Goal: Task Accomplishment & Management: Complete application form

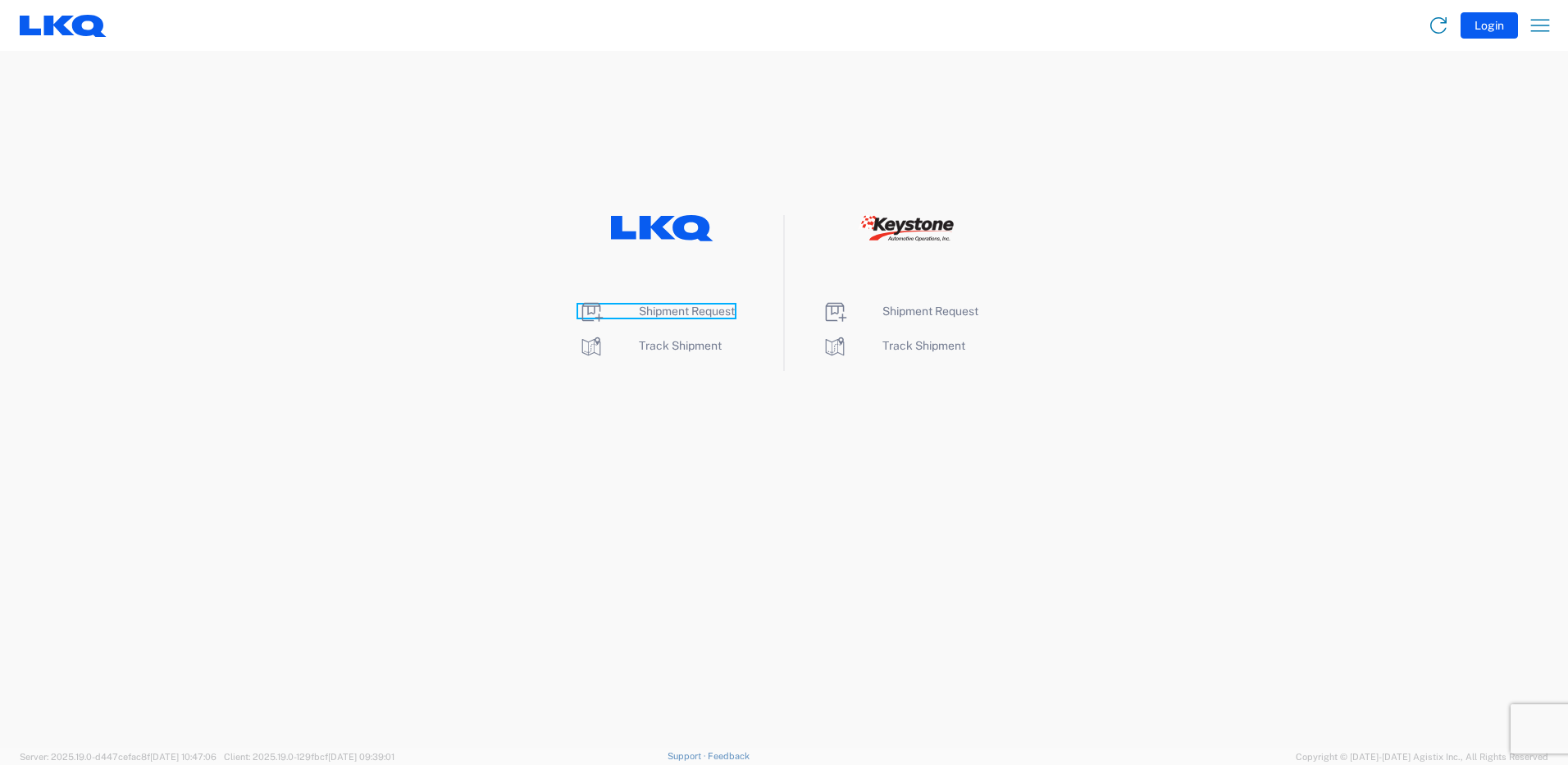
click at [661, 312] on span "Shipment Request" at bounding box center [687, 311] width 96 height 13
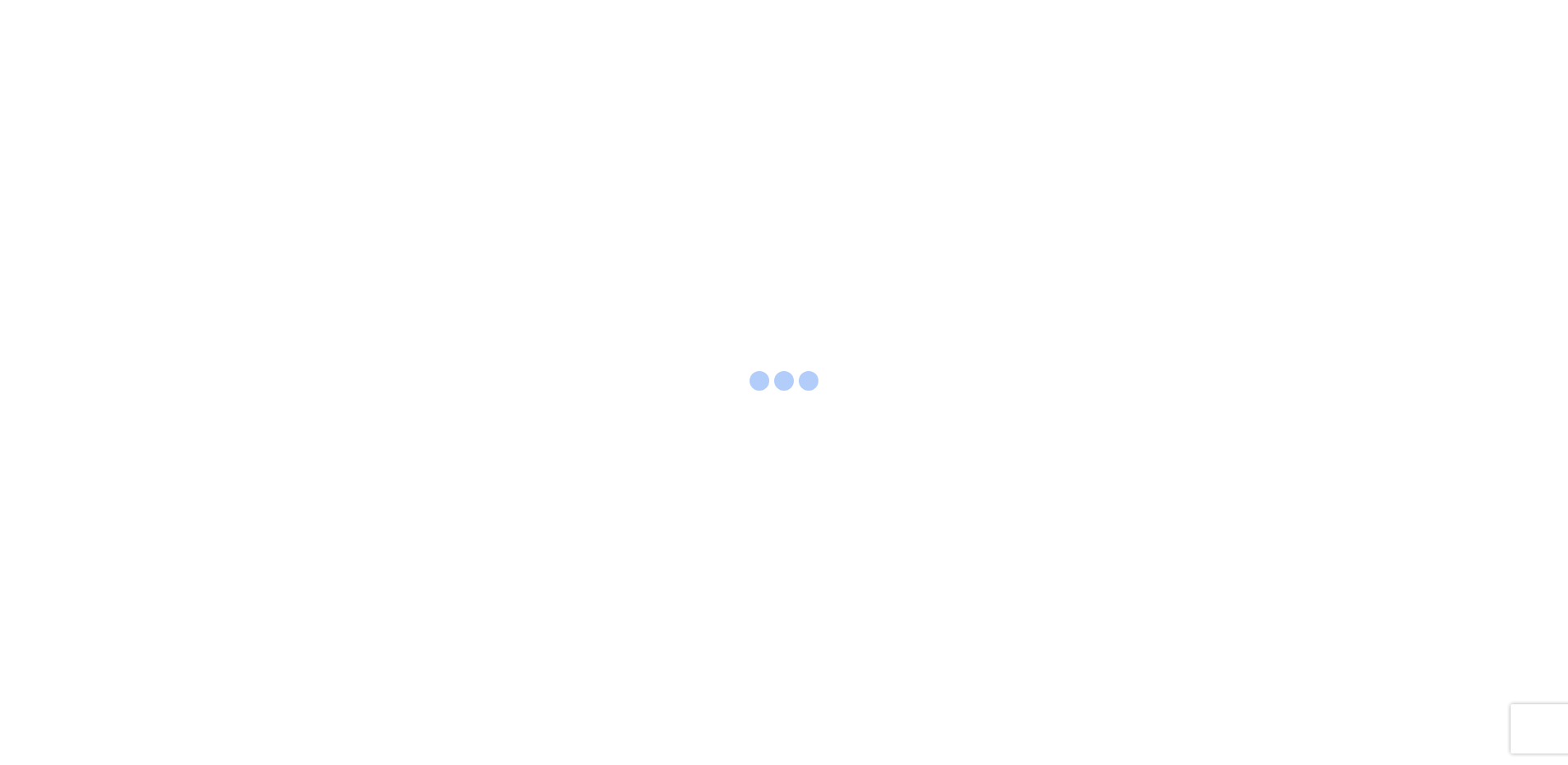
select select "FULL"
select select "LBS"
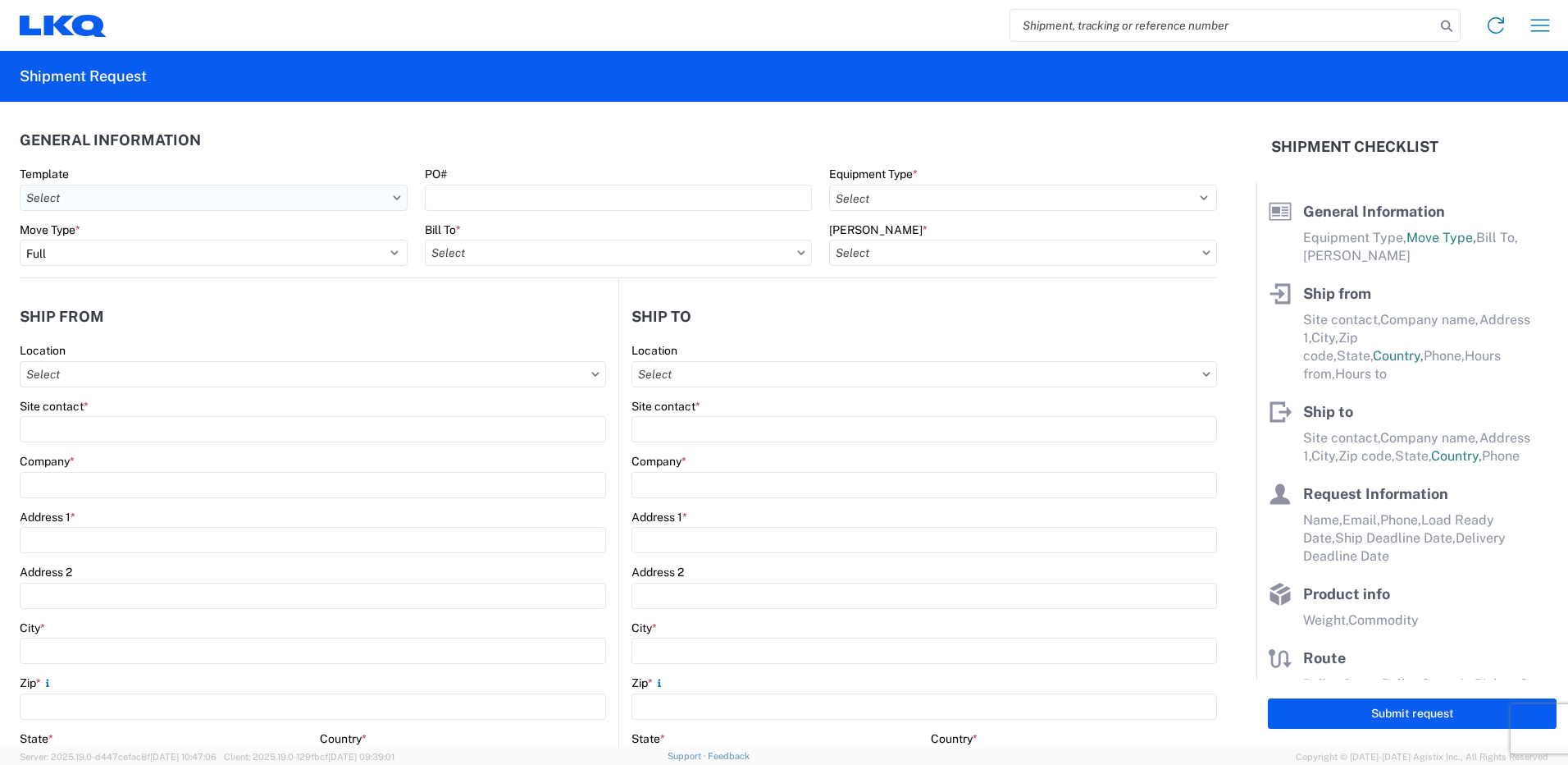
click at [148, 193] on input "text" at bounding box center [213, 197] width 388 height 26
type input "1230"
click at [131, 295] on div "1230_Aurora_1760_Houston" at bounding box center [167, 296] width 287 height 26
type input "1230_Aurora_1760_Houston"
select select
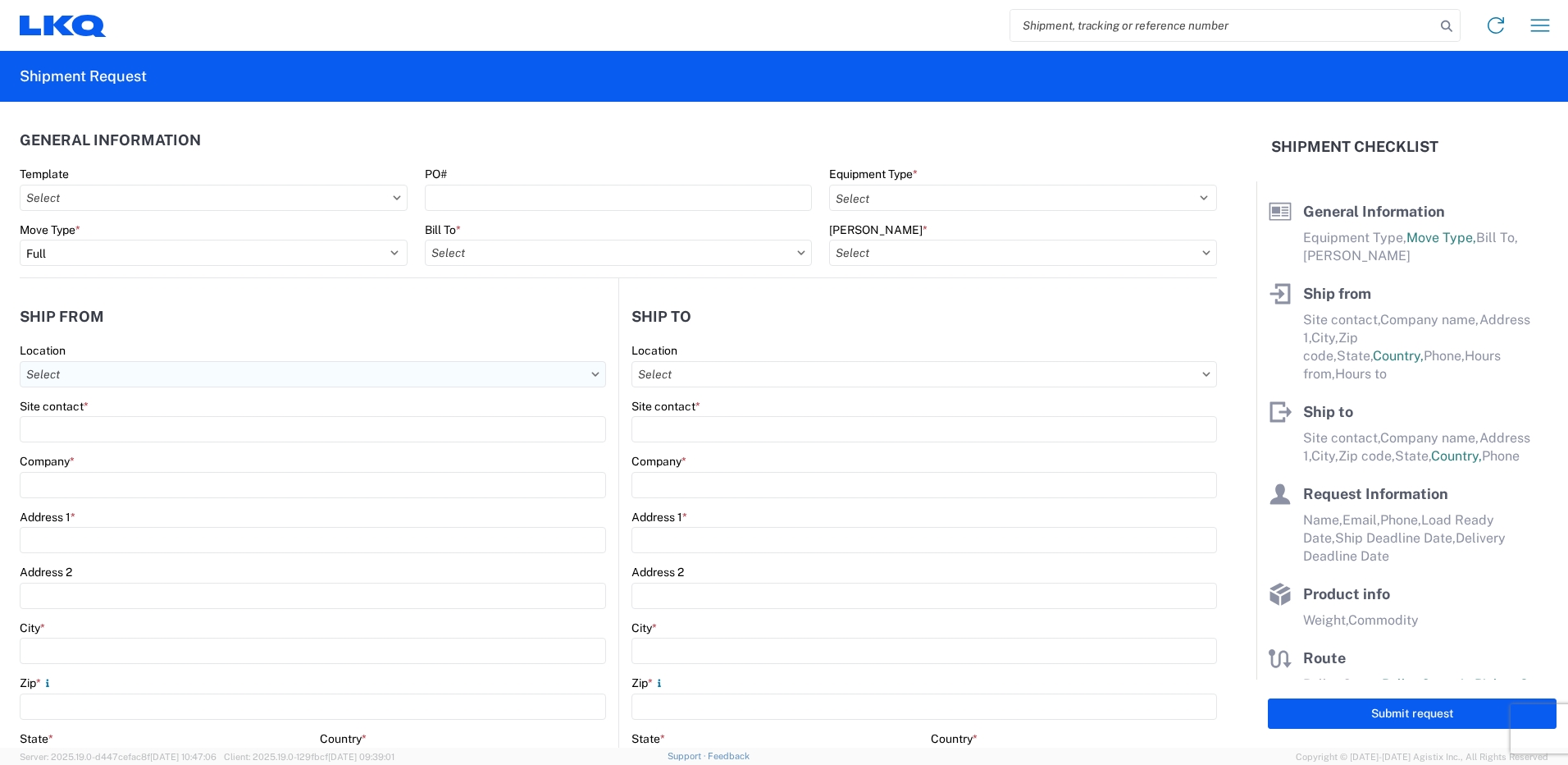
select select
type input "Shipping"
type input "LKQ Pick Your Part - Aurora"
type input "11602 E 33rd Avenue"
type input "Aurora"
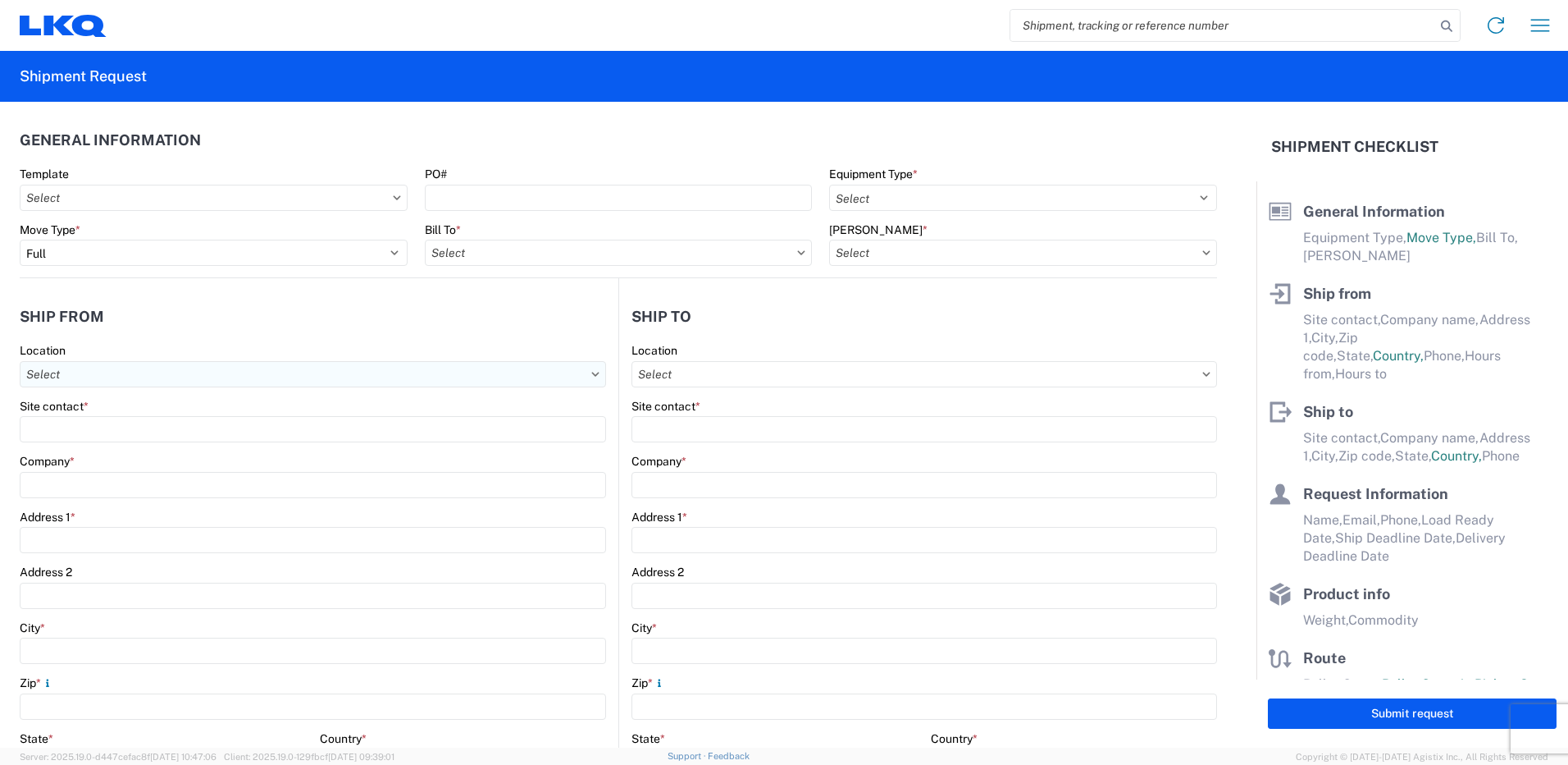
type input "80010"
type input "Receiving"
type input "LKQ Best Core"
type input "1710 W Mount Houston Rd"
type input "Houston"
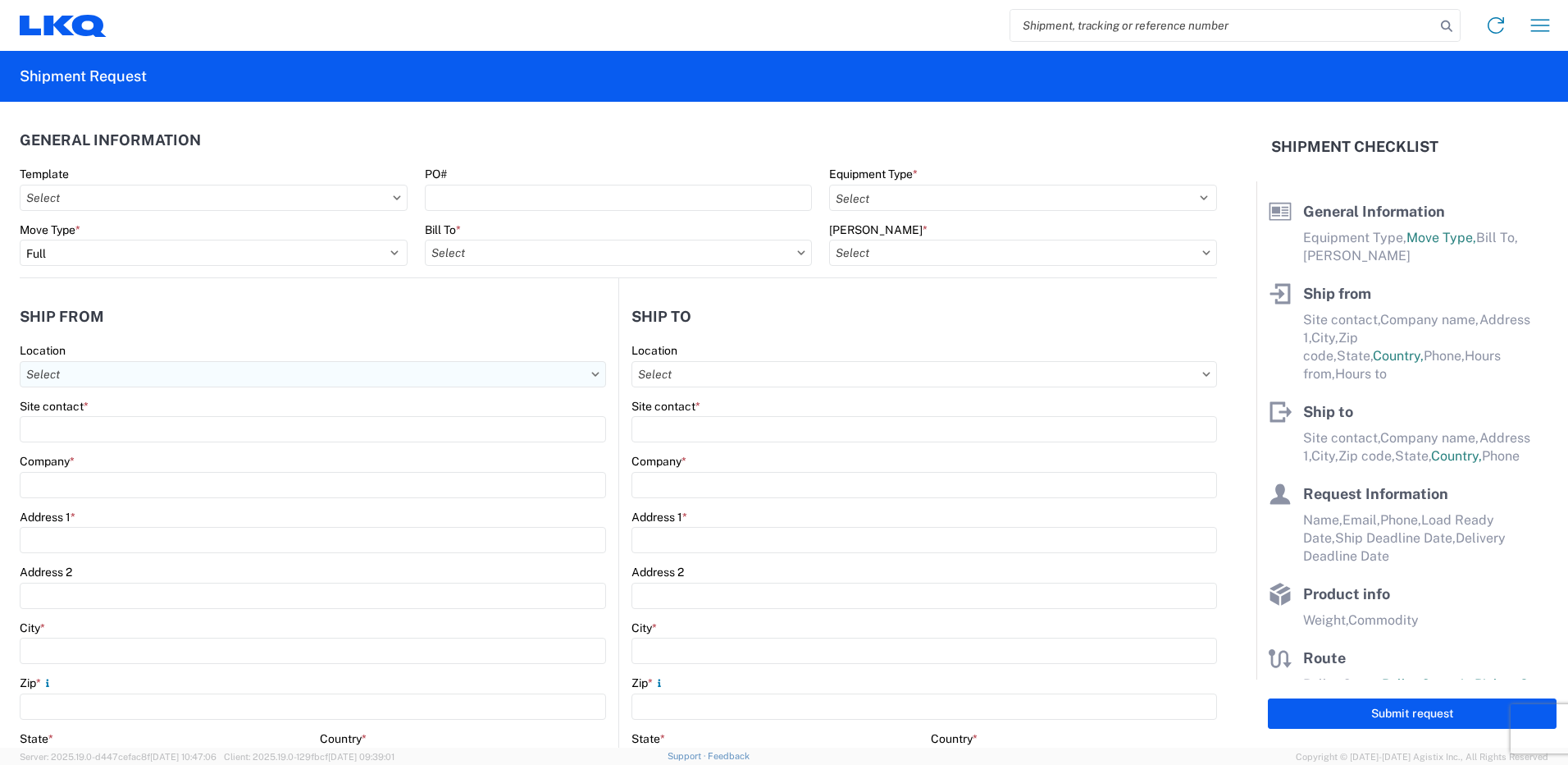
type input "77038"
type input "2019-06-14"
type input "42000"
type input "Miscellaneous (alt, comp, conv, etc)"
type input "1"
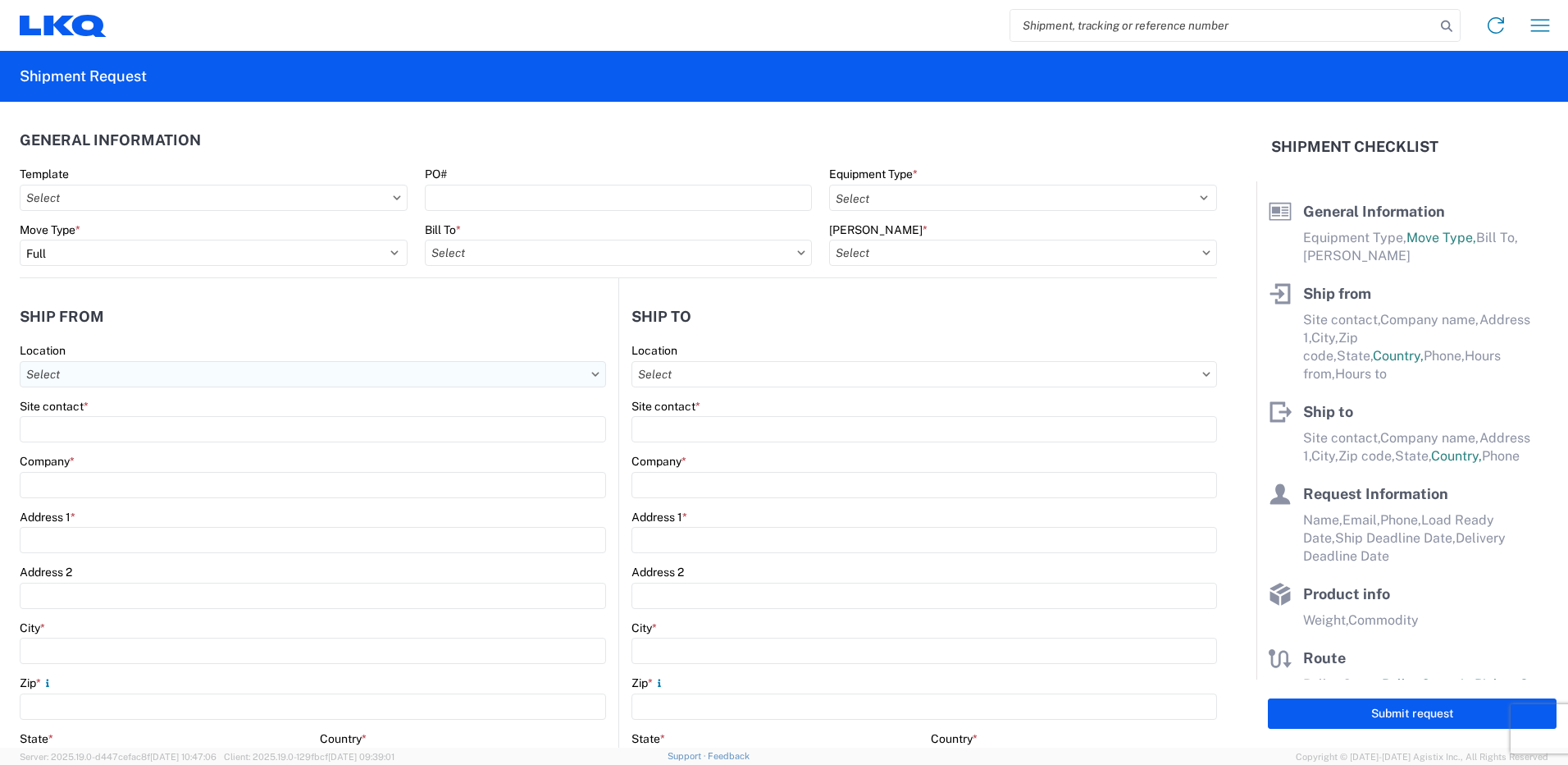
type input "12"
select select "IN"
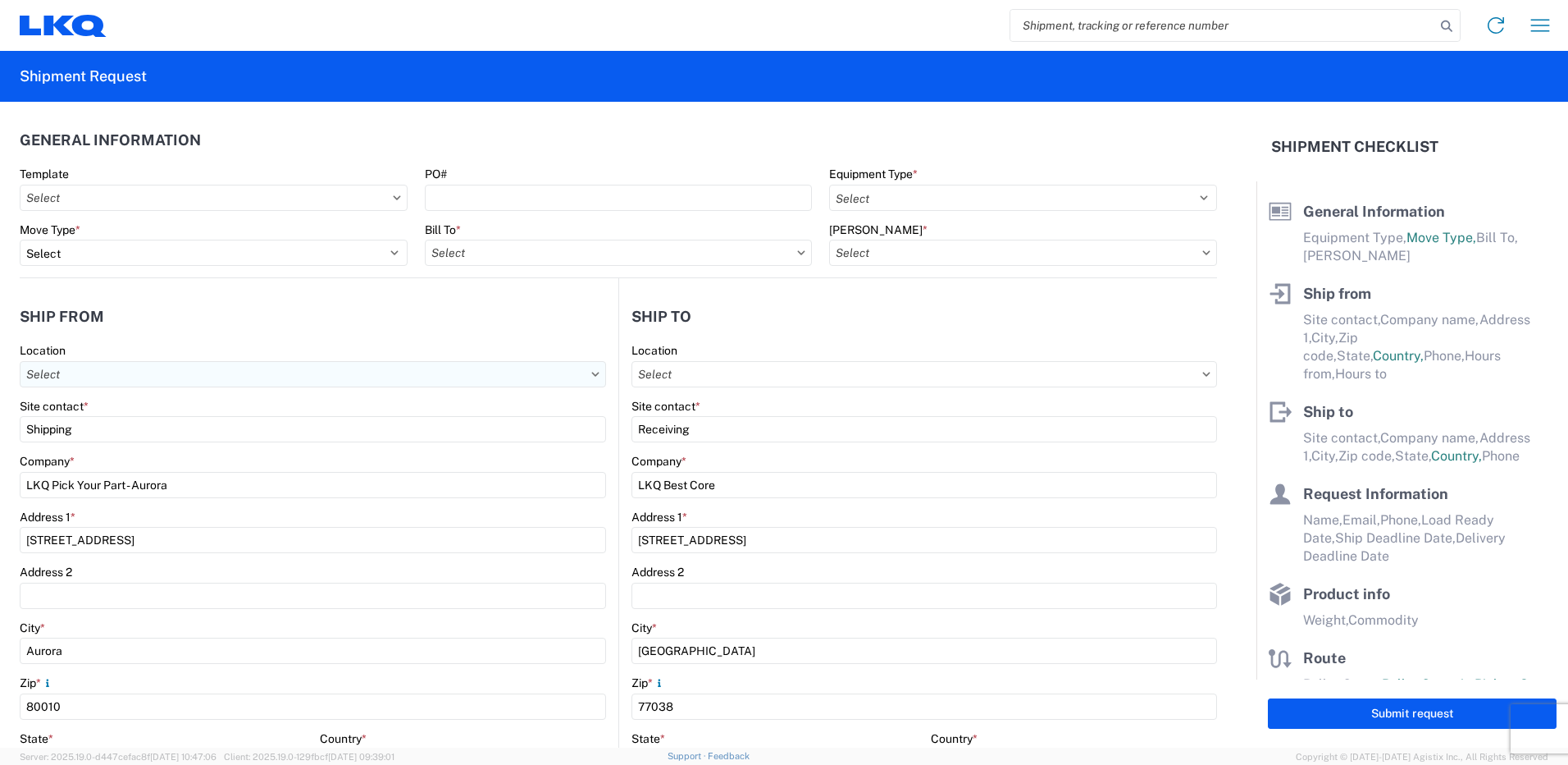
select select "US"
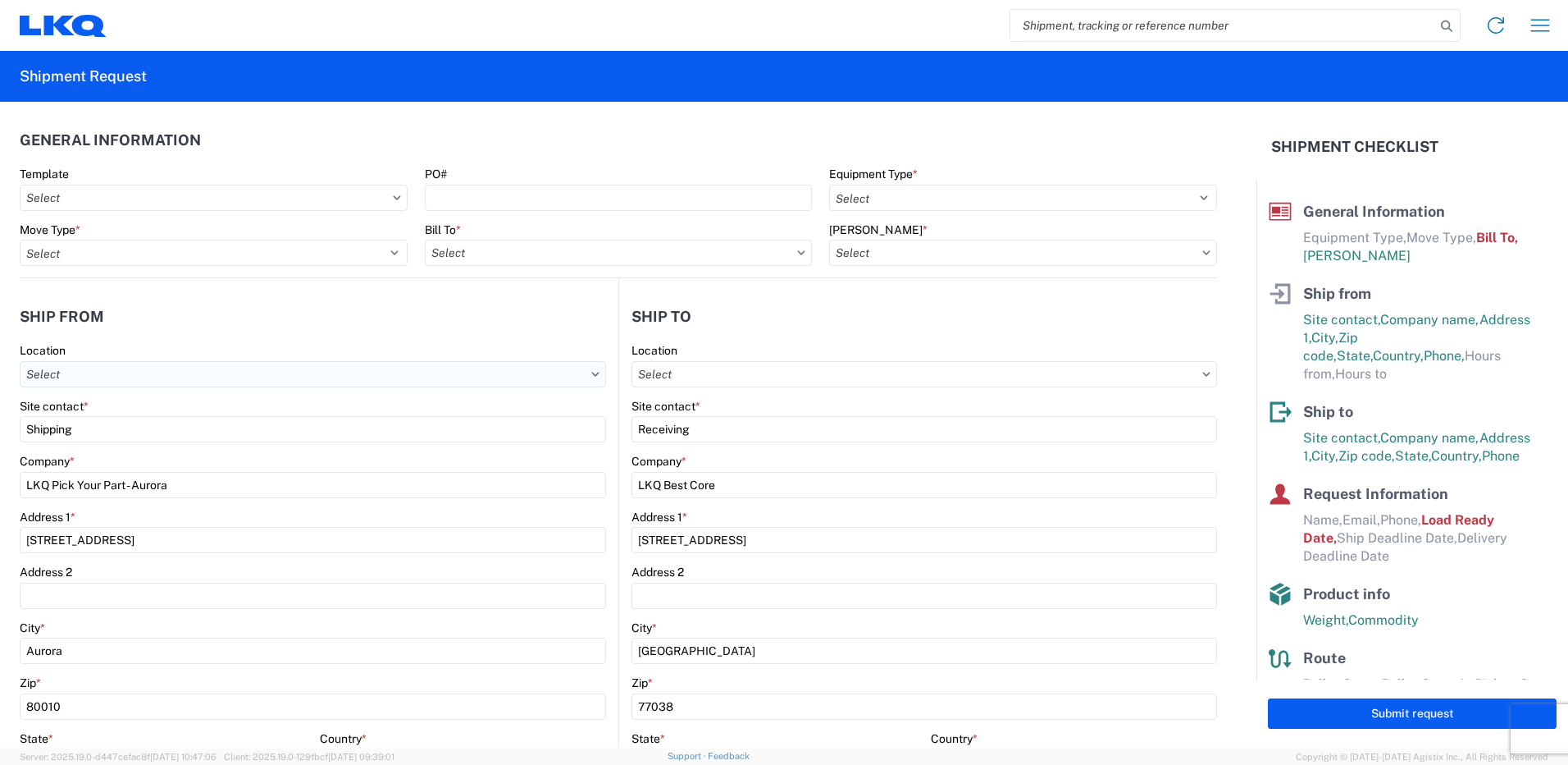
type input "1230 - LKQ Self Service - Aurora"
type input "1760 - LKQ Best Core"
type input "1760-1300-50180-0000 - 1760 Freight In - Cores"
click at [102, 202] on input "text" at bounding box center [213, 197] width 388 height 26
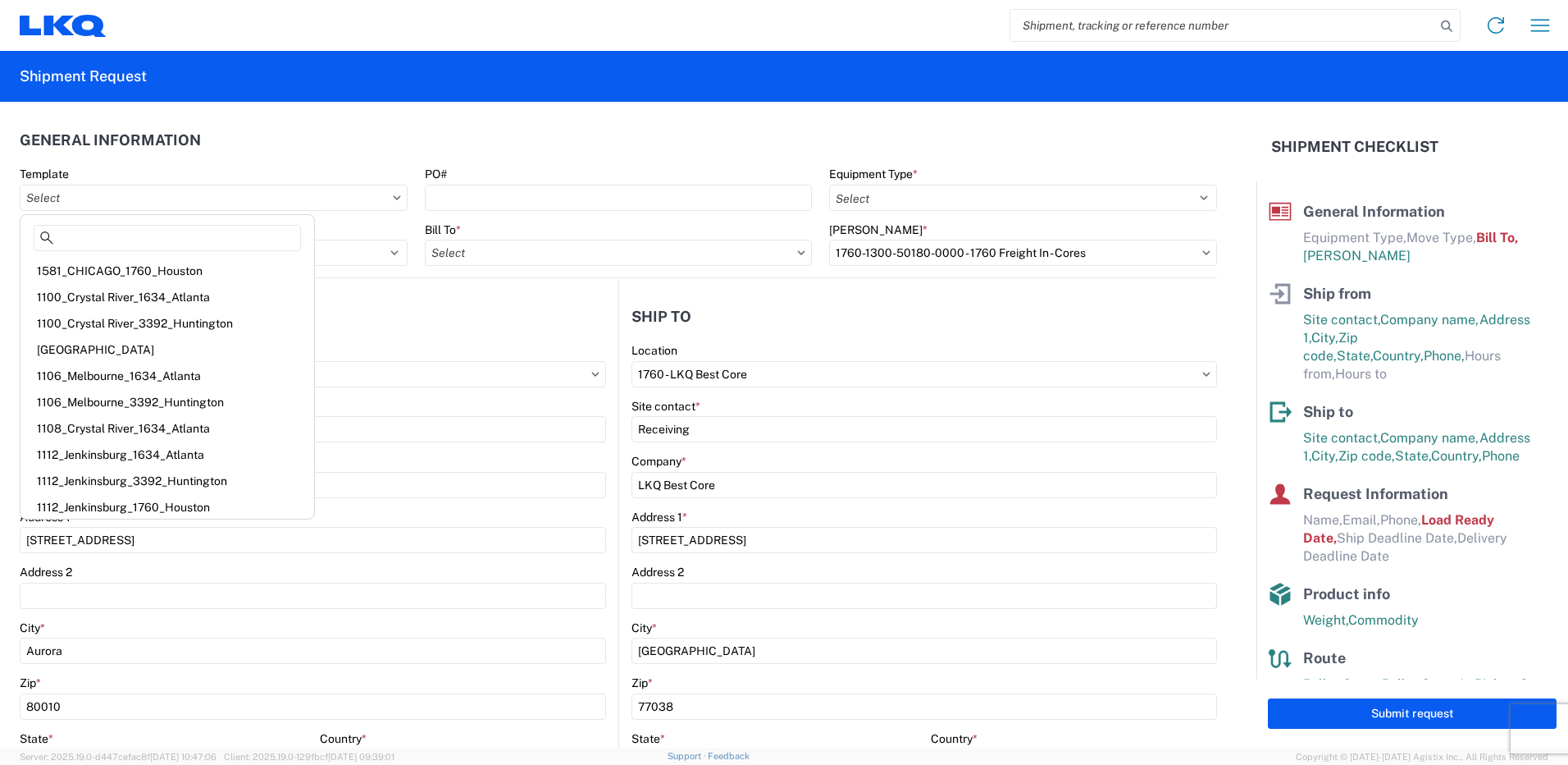
click at [498, 72] on agx-form-header "Shipment Request" at bounding box center [784, 76] width 1568 height 51
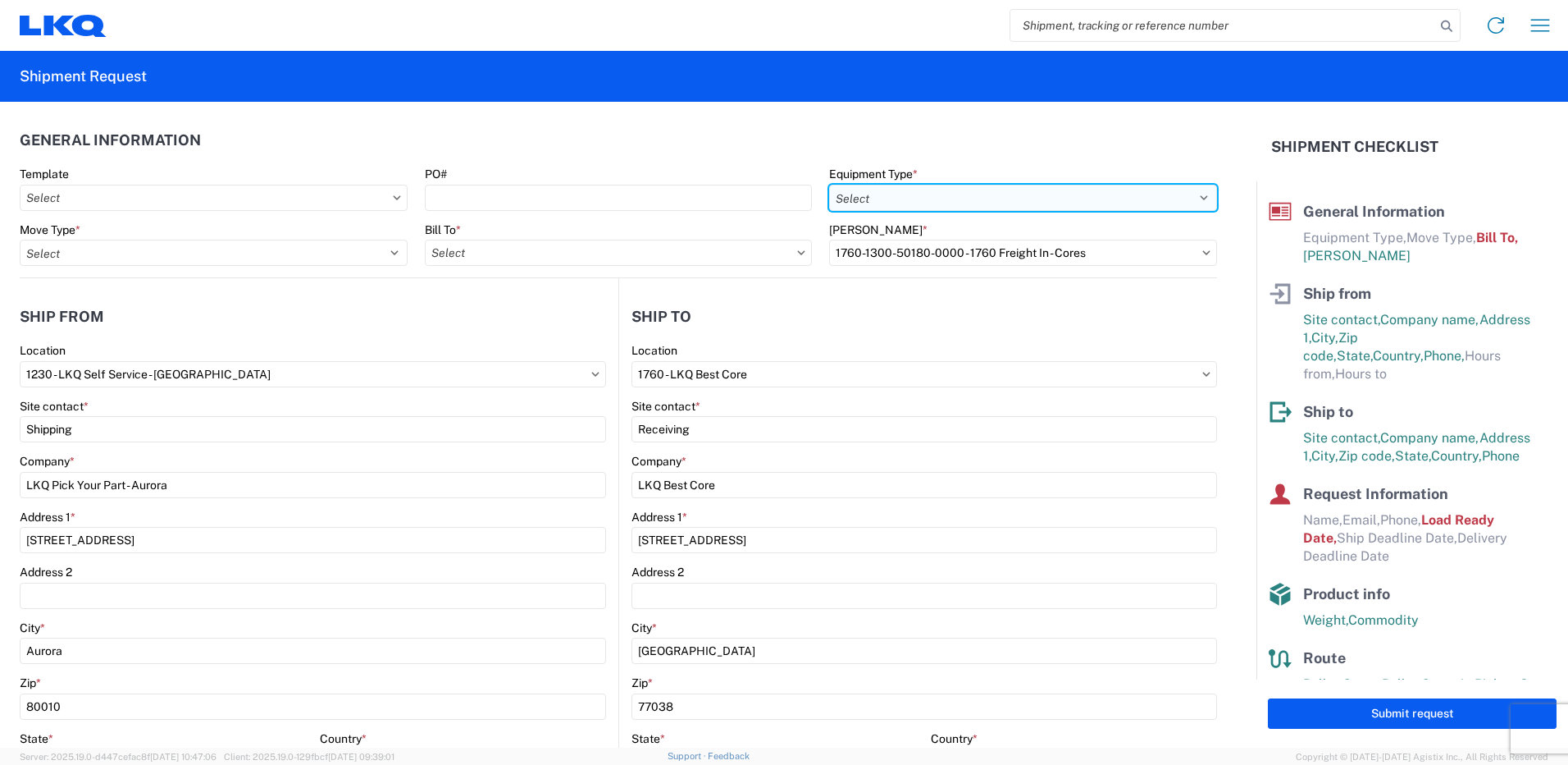
click at [886, 200] on select "Select 53’ Dry Van Flatbed Dropdeck (van) Lowboy (flatbed) Rail" at bounding box center [1023, 197] width 388 height 26
select select "STDV"
click at [829, 185] on select "Select 53’ Dry Van Flatbed Dropdeck (van) Lowboy (flatbed) Rail" at bounding box center [1023, 197] width 388 height 26
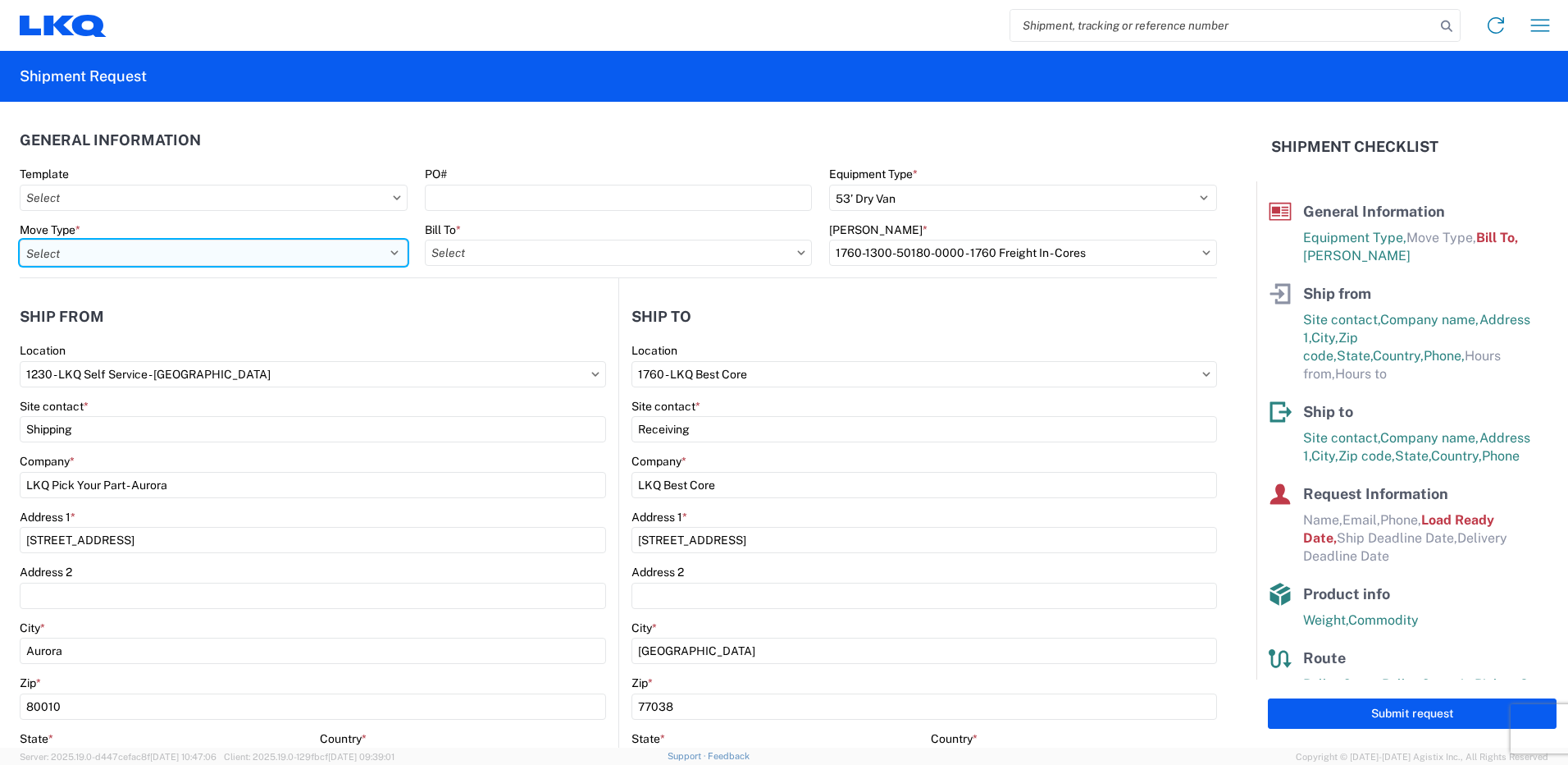
click at [314, 256] on select "Select Full Partial TL" at bounding box center [213, 252] width 388 height 26
select select "FULL"
click at [19, 239] on select "Select Full Partial TL" at bounding box center [213, 252] width 388 height 26
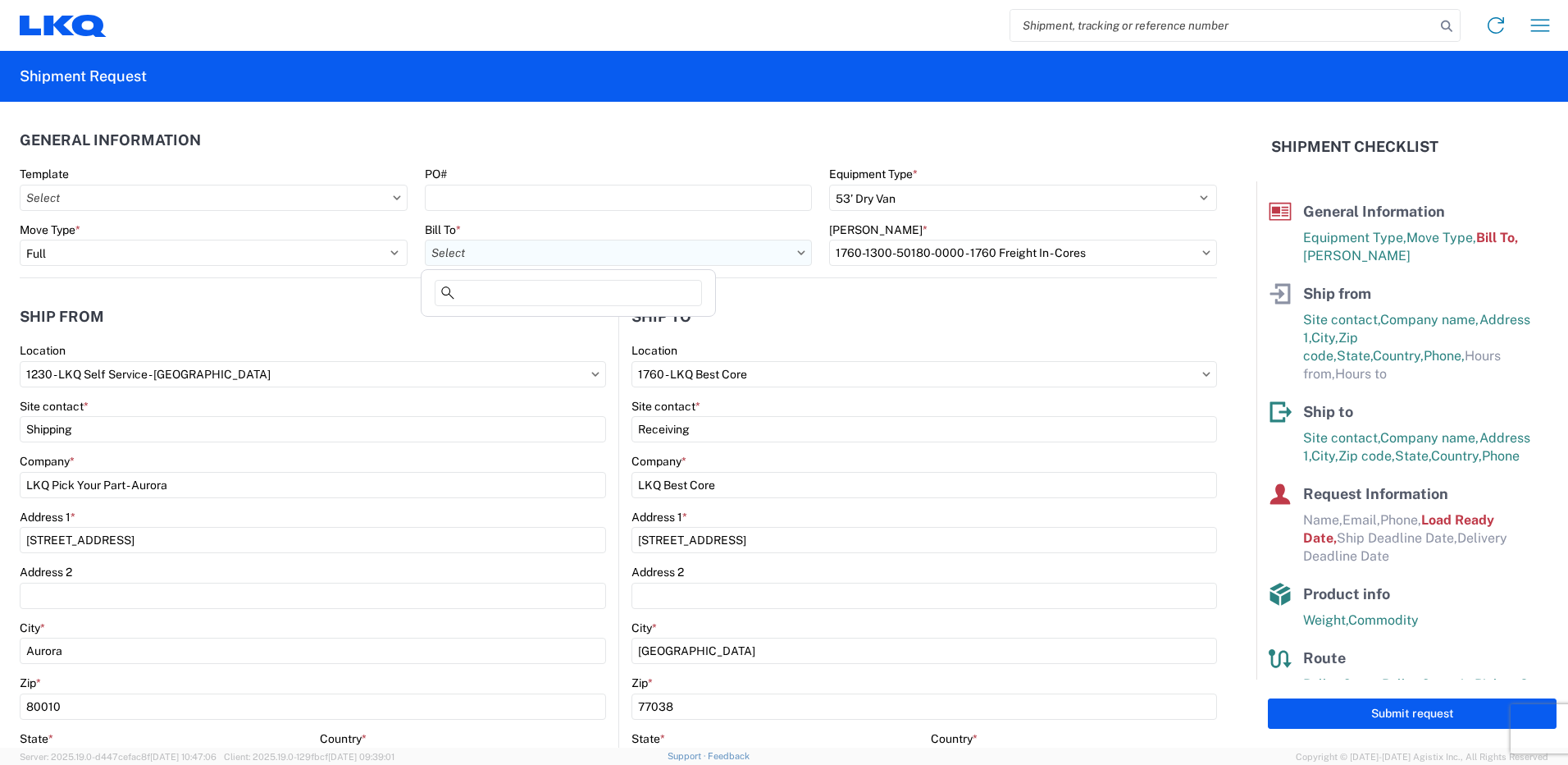
click at [523, 254] on input "text" at bounding box center [619, 252] width 388 height 26
type input "1760"
click at [510, 334] on div "1760 - LKQ Best Core" at bounding box center [568, 325] width 287 height 26
type input "1760 - LKQ Best Core"
click at [857, 254] on input "text" at bounding box center [1023, 252] width 388 height 26
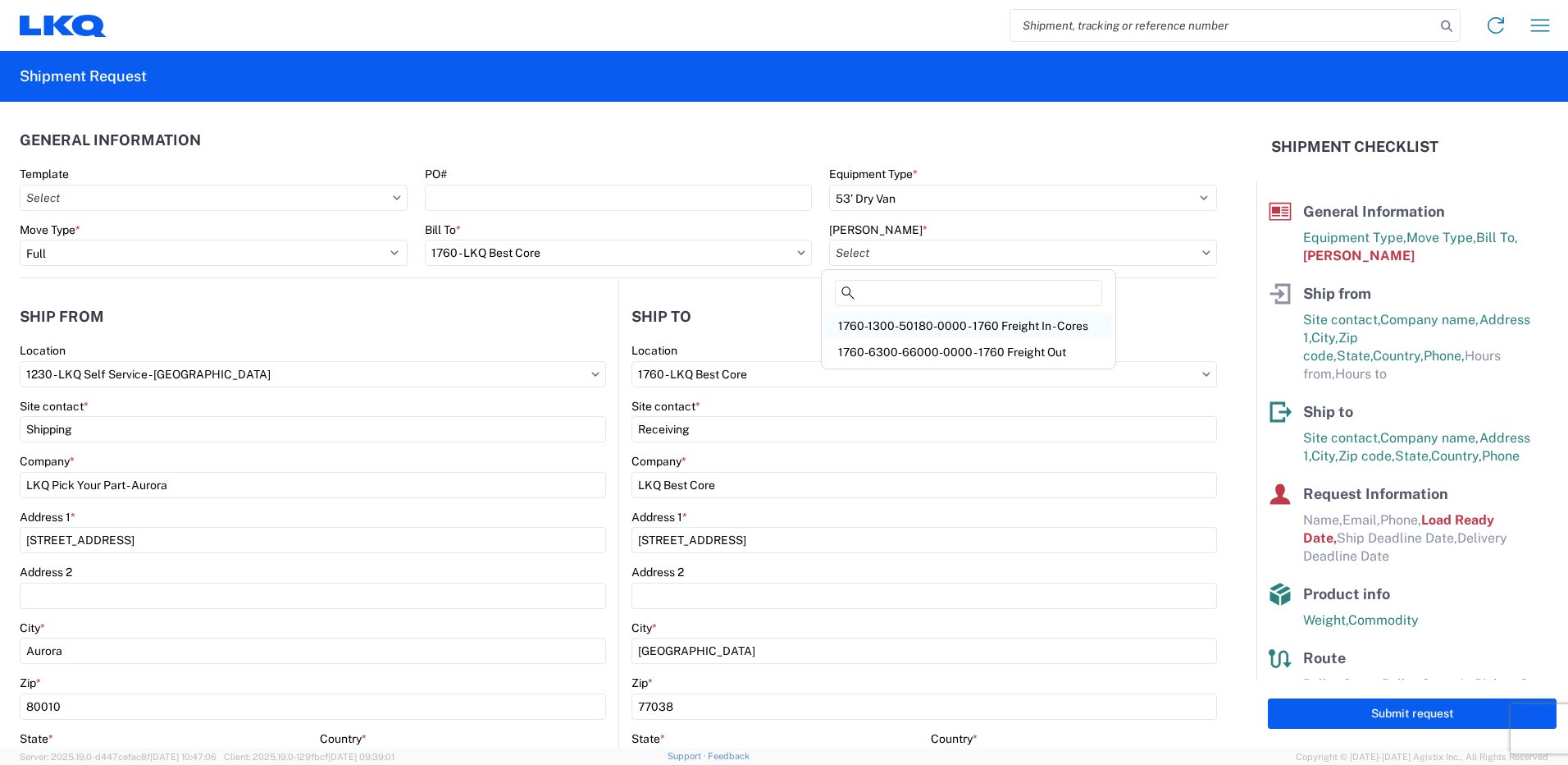
click at [963, 326] on div "1760-1300-50180-0000 - 1760 Freight In - Cores" at bounding box center [969, 325] width 287 height 26
type input "1760-1300-50180-0000 - 1760 Freight In - Cores"
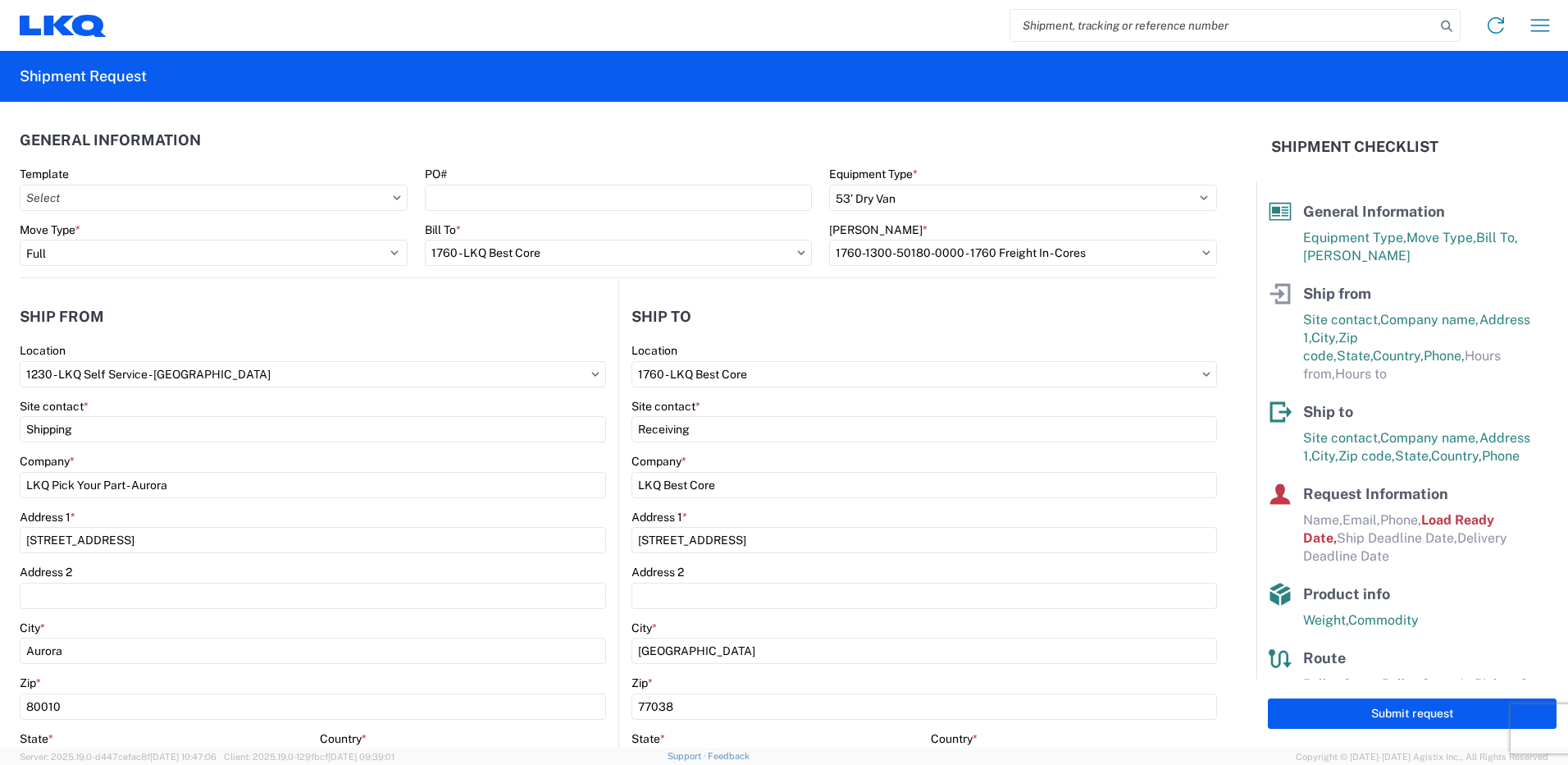
scroll to position [411, 0]
